Goal: Task Accomplishment & Management: Use online tool/utility

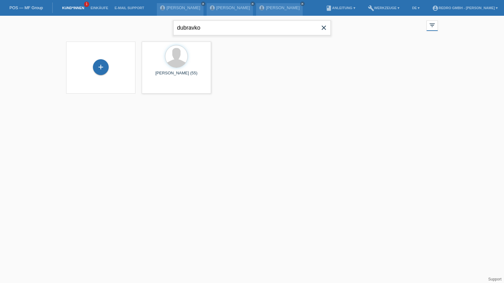
click at [223, 29] on input "dubravko" at bounding box center [252, 27] width 158 height 15
paste input "[PERSON_NAME]"
type input "[PERSON_NAME]"
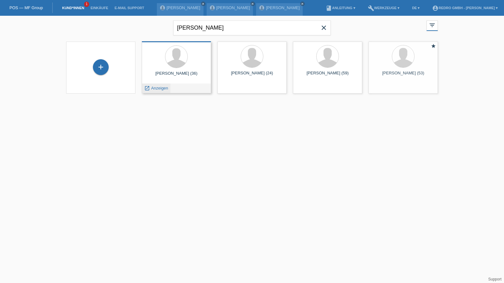
click at [156, 91] on div "launch Anzeigen" at bounding box center [156, 87] width 28 height 9
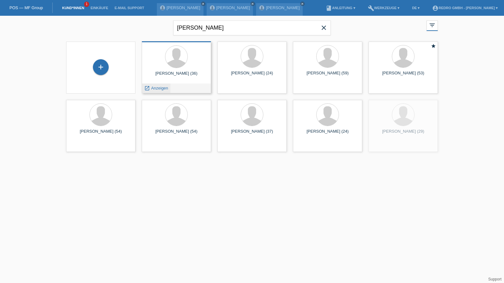
click at [158, 88] on span "Anzeigen" at bounding box center [159, 88] width 17 height 5
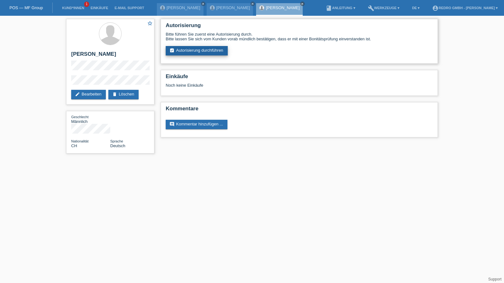
click at [188, 53] on link "assignment_turned_in Autorisierung durchführen" at bounding box center [197, 50] width 62 height 9
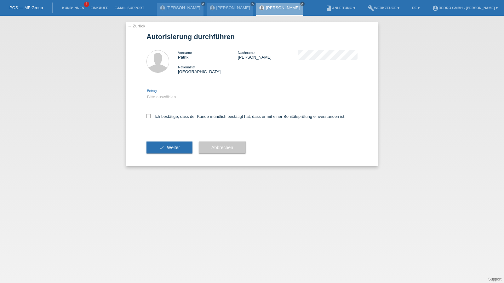
click at [163, 97] on select "Bitte auswählen CHF 1.00 - CHF 499.00 CHF 500.00 - CHF 1'999.00 CHF 2'000.00 - …" at bounding box center [195, 97] width 99 height 8
select select "1"
click at [146, 93] on select "Bitte auswählen CHF 1.00 - CHF 499.00 CHF 500.00 - CHF 1'999.00 CHF 2'000.00 - …" at bounding box center [195, 97] width 99 height 8
click at [160, 114] on label "Ich bestätige, dass der Kunde mündlich bestätigt hat, dass er mit einer Bonität…" at bounding box center [245, 116] width 199 height 5
click at [151, 114] on input "Ich bestätige, dass der Kunde mündlich bestätigt hat, dass er mit einer Bonität…" at bounding box center [148, 116] width 4 height 4
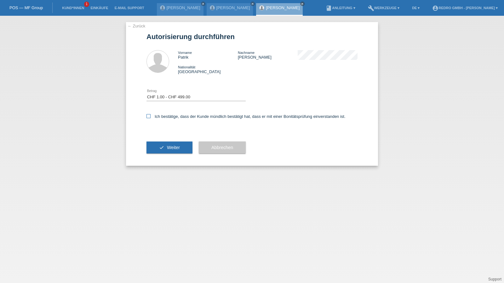
checkbox input "true"
click at [162, 140] on div "check Weiter" at bounding box center [169, 147] width 46 height 37
click at [159, 146] on icon "check" at bounding box center [161, 147] width 5 height 5
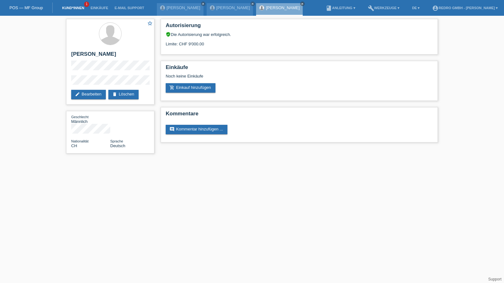
click at [77, 8] on link "Kund*innen" at bounding box center [73, 8] width 28 height 4
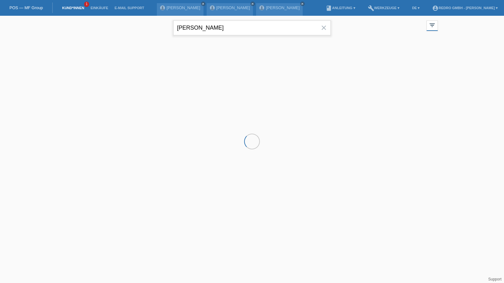
click at [254, 29] on input "[PERSON_NAME]" at bounding box center [252, 27] width 158 height 15
drag, startPoint x: 0, startPoint y: 0, endPoint x: 254, endPoint y: 29, distance: 255.2
click at [254, 29] on input "[PERSON_NAME]" at bounding box center [252, 27] width 158 height 15
paste input "Ayadi"
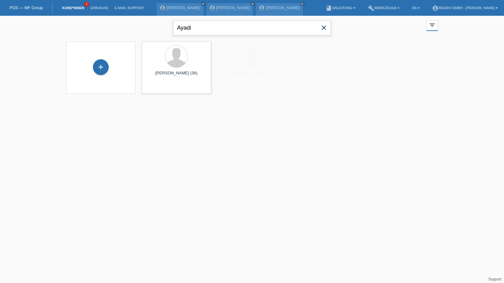
type input "Ayadi"
click at [161, 87] on span "Anzeigen" at bounding box center [159, 88] width 17 height 5
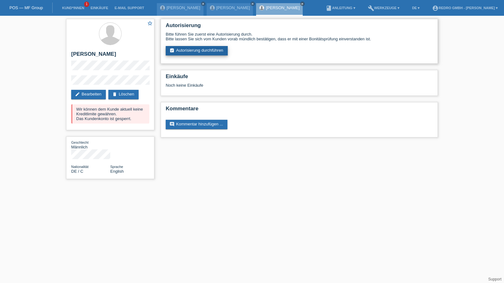
click at [198, 49] on link "assignment_turned_in Autorisierung durchführen" at bounding box center [197, 50] width 62 height 9
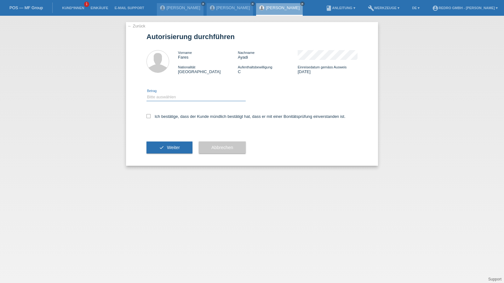
click at [150, 100] on select "Bitte auswählen CHF 1.00 - CHF 499.00 CHF 500.00 - CHF 1'999.00 CHF 2'000.00 - …" at bounding box center [195, 97] width 99 height 8
select select "1"
click at [146, 93] on select "Bitte auswählen CHF 1.00 - CHF 499.00 CHF 500.00 - CHF 1'999.00 CHF 2'000.00 - …" at bounding box center [195, 97] width 99 height 8
click at [161, 118] on label "Ich bestätige, dass der Kunde mündlich bestätigt hat, dass er mit einer Bonität…" at bounding box center [245, 116] width 199 height 5
click at [151, 118] on input "Ich bestätige, dass der Kunde mündlich bestätigt hat, dass er mit einer Bonität…" at bounding box center [148, 116] width 4 height 4
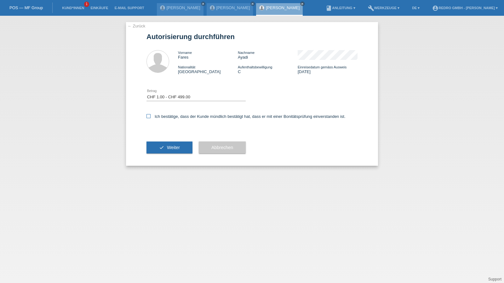
checkbox input "true"
click at [170, 148] on span "Weiter" at bounding box center [173, 147] width 13 height 5
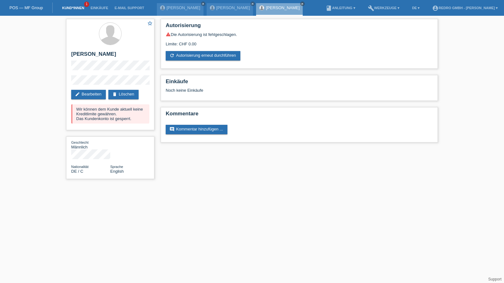
click at [66, 8] on link "Kund*innen" at bounding box center [73, 8] width 28 height 4
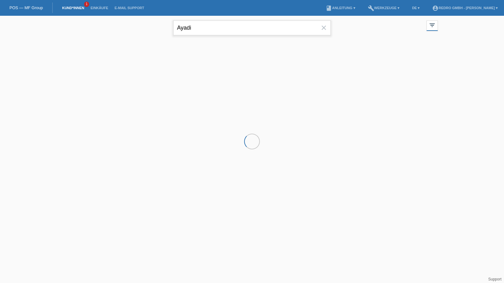
click at [207, 30] on input "Ayadi" at bounding box center [252, 27] width 158 height 15
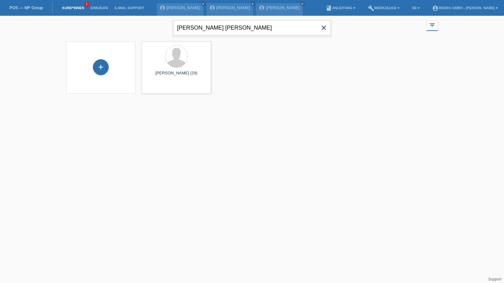
type input "mehmet gazmend"
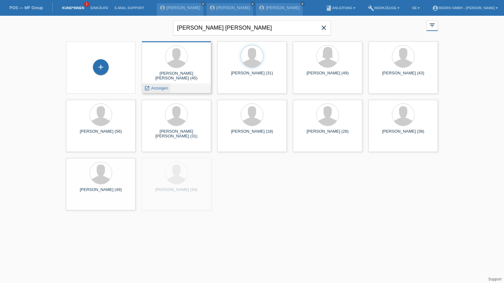
click at [156, 90] on span "Anzeigen" at bounding box center [159, 88] width 17 height 5
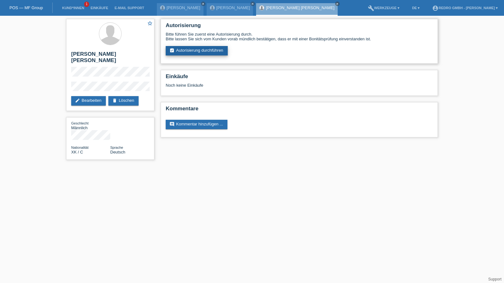
click at [214, 55] on link "assignment_turned_in Autorisierung durchführen" at bounding box center [197, 50] width 62 height 9
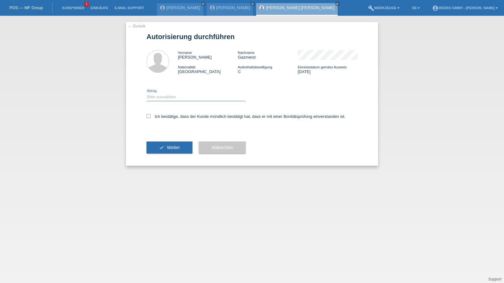
drag, startPoint x: 0, startPoint y: 0, endPoint x: 172, endPoint y: 100, distance: 199.2
click at [173, 99] on select "Bitte auswählen CHF 1.00 - CHF 499.00 CHF 500.00 - CHF 1'999.00 CHF 2'000.00 - …" at bounding box center [195, 97] width 99 height 8
select select "1"
click at [146, 93] on select "Bitte auswählen CHF 1.00 - CHF 499.00 CHF 500.00 - CHF 1'999.00 CHF 2'000.00 - …" at bounding box center [195, 97] width 99 height 8
click at [163, 119] on label "Ich bestätige, dass der Kunde mündlich bestätigt hat, dass er mit einer Bonität…" at bounding box center [245, 116] width 199 height 5
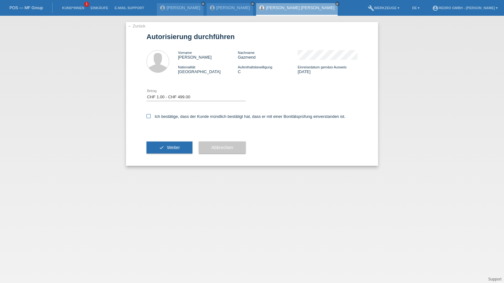
click at [151, 118] on input "Ich bestätige, dass der Kunde mündlich bestätigt hat, dass er mit einer Bonität…" at bounding box center [148, 116] width 4 height 4
checkbox input "true"
click at [163, 149] on button "check Weiter" at bounding box center [169, 147] width 46 height 12
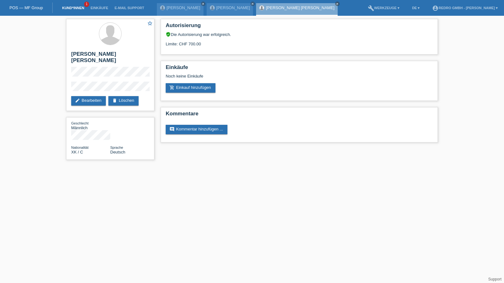
click at [70, 8] on link "Kund*innen" at bounding box center [73, 8] width 28 height 4
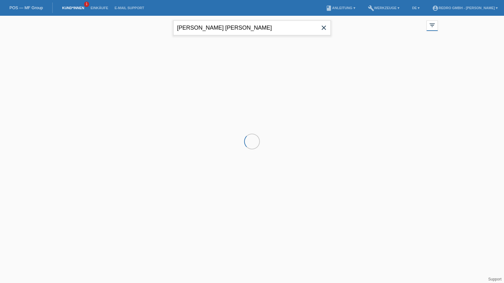
click at [215, 25] on input "[PERSON_NAME] [PERSON_NAME]" at bounding box center [252, 27] width 158 height 15
drag, startPoint x: 0, startPoint y: 0, endPoint x: 215, endPoint y: 25, distance: 216.9
click at [215, 25] on input "[PERSON_NAME] [PERSON_NAME]" at bounding box center [252, 27] width 158 height 15
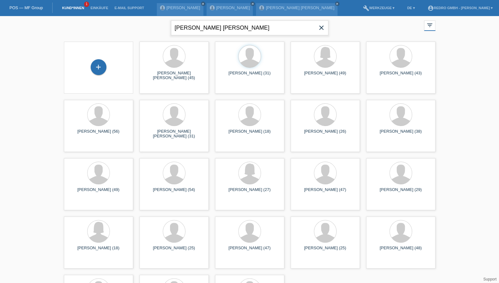
type input "[PERSON_NAME] [PERSON_NAME]"
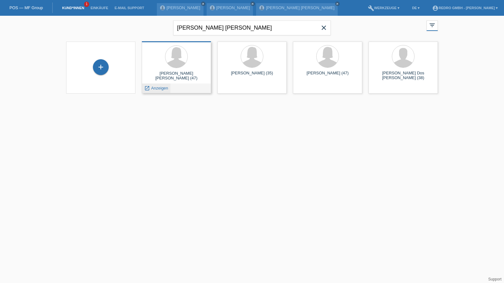
click at [156, 89] on span "Anzeigen" at bounding box center [159, 88] width 17 height 5
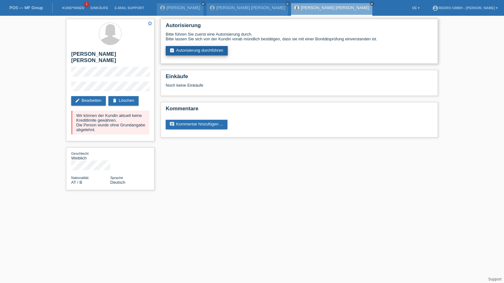
click at [218, 52] on link "assignment_turned_in Autorisierung durchführen" at bounding box center [197, 50] width 62 height 9
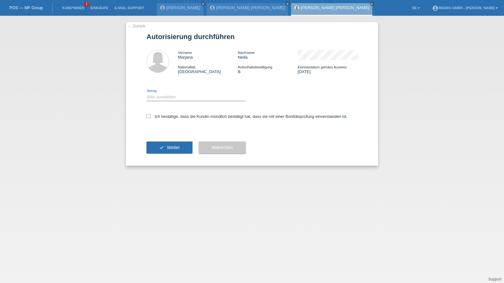
click at [163, 99] on select "Bitte auswählen CHF 1.00 - CHF 499.00 CHF 500.00 - CHF 1'999.00 CHF 2'000.00 - …" at bounding box center [195, 97] width 99 height 8
select select "1"
click at [146, 93] on select "Bitte auswählen CHF 1.00 - CHF 499.00 CHF 500.00 - CHF 1'999.00 CHF 2'000.00 - …" at bounding box center [195, 97] width 99 height 8
click at [166, 119] on div "Ich bestätige, dass die Kundin mündlich bestätigt hat, dass sie mit einer Bonit…" at bounding box center [251, 118] width 211 height 21
click at [170, 118] on label "Ich bestätige, dass die Kundin mündlich bestätigt hat, dass sie mit einer Bonit…" at bounding box center [246, 116] width 201 height 5
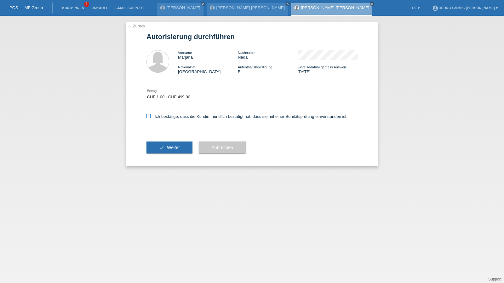
click at [151, 118] on input "Ich bestätige, dass die Kundin mündlich bestätigt hat, dass sie mit einer Bonit…" at bounding box center [148, 116] width 4 height 4
checkbox input "true"
click at [164, 158] on div "check Weiter" at bounding box center [169, 147] width 46 height 37
click at [166, 152] on button "check Weiter" at bounding box center [169, 147] width 46 height 12
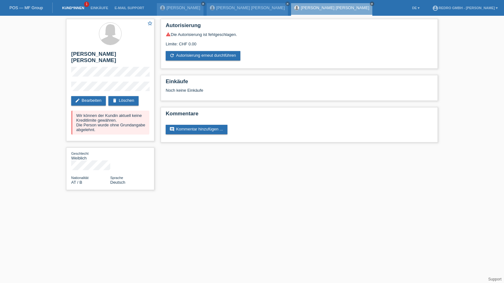
click at [75, 8] on link "Kund*innen" at bounding box center [73, 8] width 28 height 4
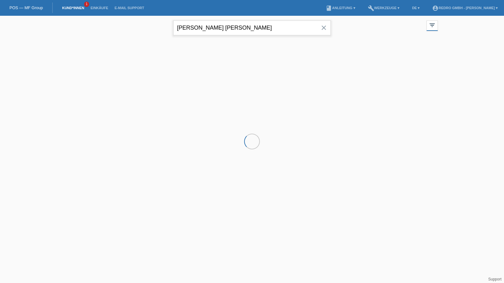
click at [253, 31] on input "marjana neda" at bounding box center [252, 27] width 158 height 15
drag, startPoint x: 0, startPoint y: 0, endPoint x: 253, endPoint y: 30, distance: 255.1
click at [253, 30] on input "marjana neda" at bounding box center [252, 27] width 158 height 15
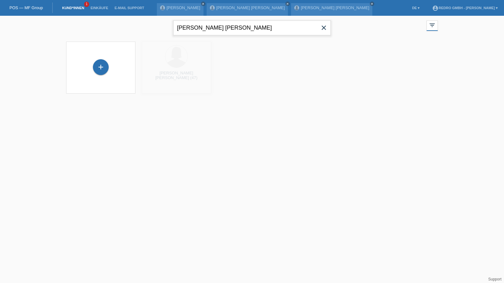
click at [253, 30] on input "marjana neda" at bounding box center [252, 27] width 158 height 15
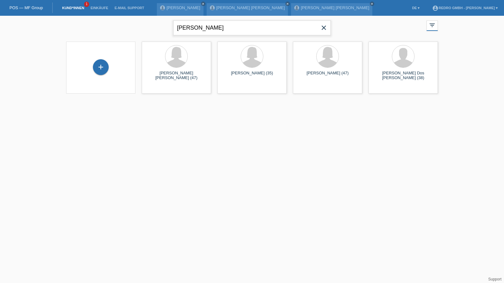
type input "sammy"
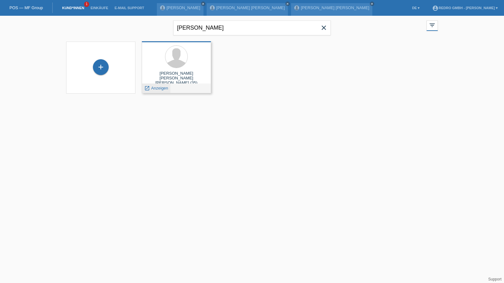
click at [159, 85] on div "launch Anzeigen" at bounding box center [156, 87] width 28 height 9
click at [157, 88] on span "Anzeigen" at bounding box center [159, 88] width 17 height 5
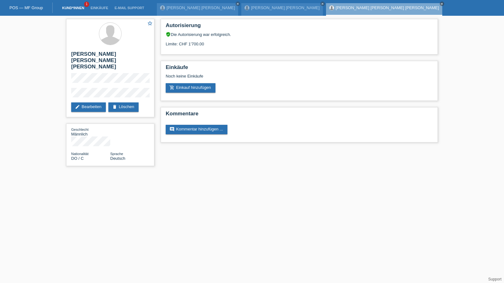
click at [65, 10] on link "Kund*innen" at bounding box center [73, 8] width 28 height 4
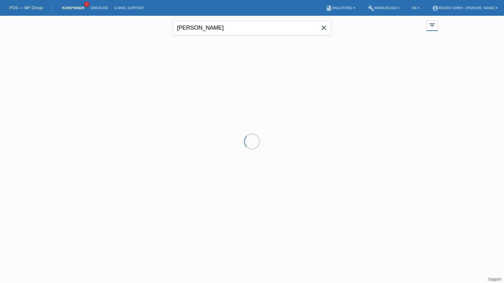
click at [198, 26] on input "[PERSON_NAME]" at bounding box center [252, 27] width 158 height 15
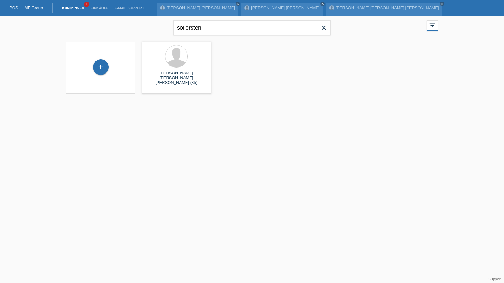
type input "sollersten"
click at [158, 91] on div "launch Anzeigen" at bounding box center [156, 87] width 28 height 9
click at [158, 87] on span "Anzeigen" at bounding box center [159, 88] width 17 height 5
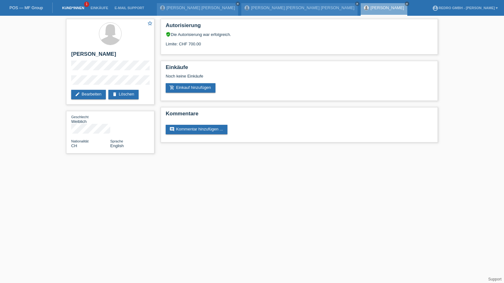
click at [72, 9] on link "Kund*innen" at bounding box center [73, 8] width 28 height 4
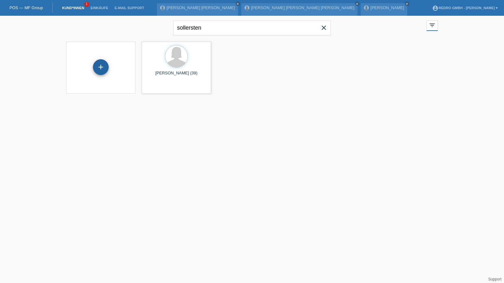
click at [101, 69] on div "+" at bounding box center [100, 67] width 15 height 11
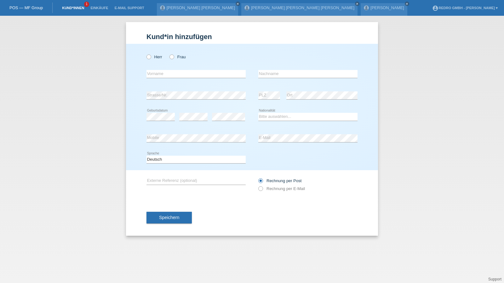
click at [85, 9] on link "Kund*innen" at bounding box center [73, 8] width 28 height 4
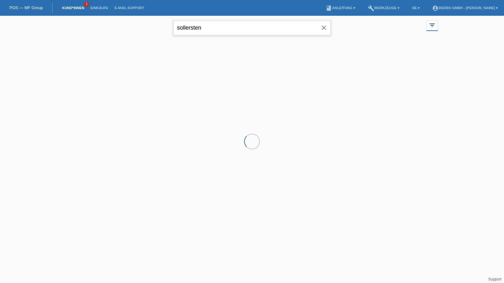
click at [228, 31] on input "sollersten" at bounding box center [252, 27] width 158 height 15
paste input "Feraud"
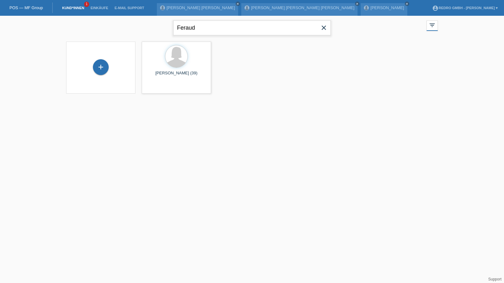
type input "Feraud"
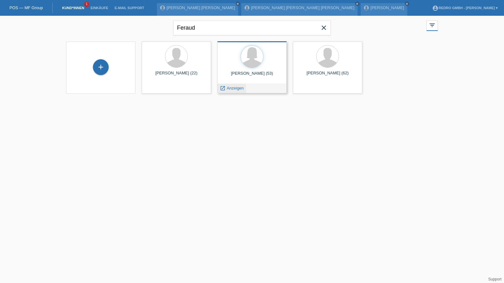
click at [230, 87] on span "Anzeigen" at bounding box center [235, 88] width 17 height 5
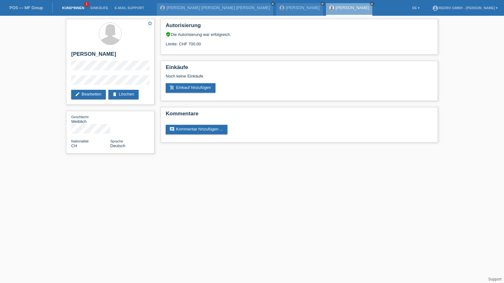
click at [77, 7] on link "Kund*innen" at bounding box center [73, 8] width 28 height 4
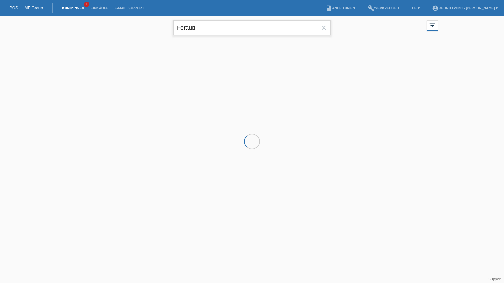
click at [231, 29] on input "Feraud" at bounding box center [252, 27] width 158 height 15
drag, startPoint x: 0, startPoint y: 0, endPoint x: 231, endPoint y: 29, distance: 232.7
click at [231, 29] on input "Feraud" at bounding box center [252, 27] width 158 height 15
paste input "Bareten"
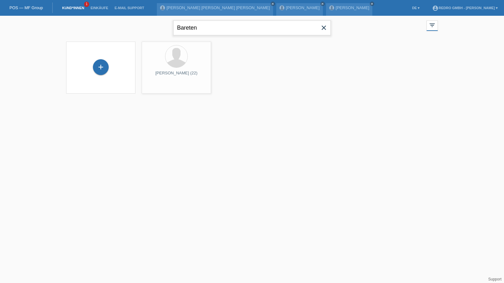
type input "Bareten"
click at [156, 88] on span "Anzeigen" at bounding box center [159, 88] width 17 height 5
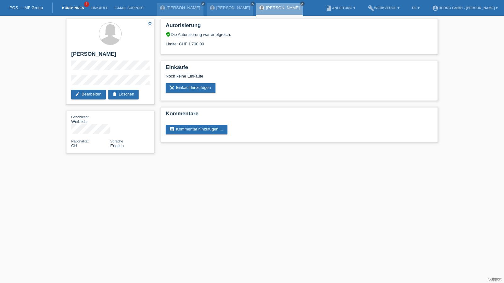
click at [74, 8] on link "Kund*innen" at bounding box center [73, 8] width 28 height 4
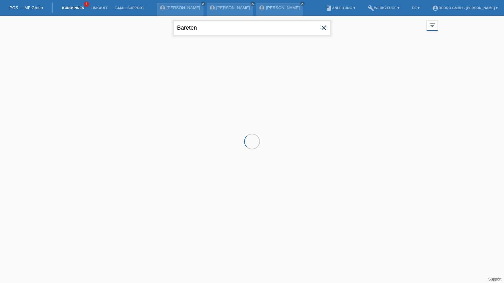
click at [224, 29] on input "Bareten" at bounding box center [252, 27] width 158 height 15
type input "feraud"
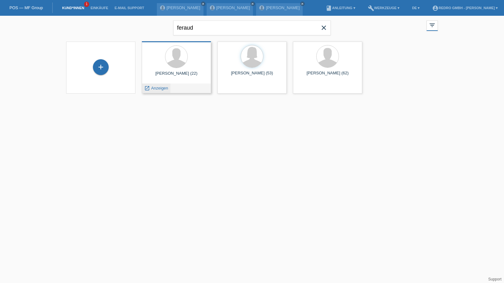
click at [162, 88] on span "Anzeigen" at bounding box center [159, 88] width 17 height 5
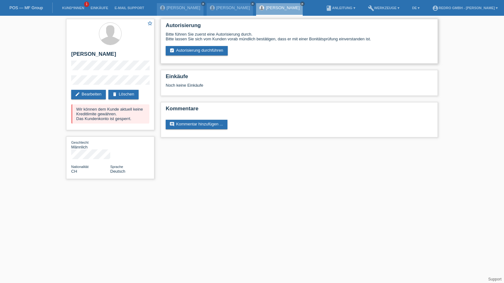
click at [202, 58] on div "Autorisierung Bitte führen Sie zuerst eine Autorisierung durch. Bitte lassen Si…" at bounding box center [299, 41] width 277 height 45
click at [205, 54] on link "assignment_turned_in Autorisierung durchführen" at bounding box center [197, 50] width 62 height 9
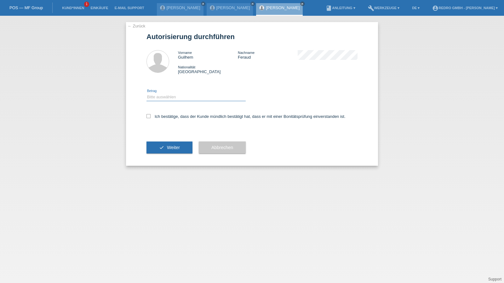
click at [163, 100] on select "Bitte auswählen CHF 1.00 - CHF 499.00 CHF 500.00 - CHF 1'999.00 CHF 2'000.00 - …" at bounding box center [195, 97] width 99 height 8
select select "1"
click at [146, 93] on select "Bitte auswählen CHF 1.00 - CHF 499.00 CHF 500.00 - CHF 1'999.00 CHF 2'000.00 - …" at bounding box center [195, 97] width 99 height 8
click at [161, 119] on div "Ich bestätige, dass der Kunde mündlich bestätigt hat, dass er mit einer Bonität…" at bounding box center [251, 118] width 211 height 21
click at [164, 117] on label "Ich bestätige, dass der Kunde mündlich bestätigt hat, dass er mit einer Bonität…" at bounding box center [245, 116] width 199 height 5
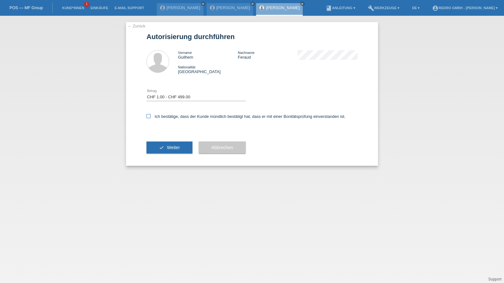
click at [151, 117] on input "Ich bestätige, dass der Kunde mündlich bestätigt hat, dass er mit einer Bonität…" at bounding box center [148, 116] width 4 height 4
checkbox input "true"
click at [155, 148] on button "check Weiter" at bounding box center [169, 147] width 46 height 12
